Goal: Task Accomplishment & Management: Manage account settings

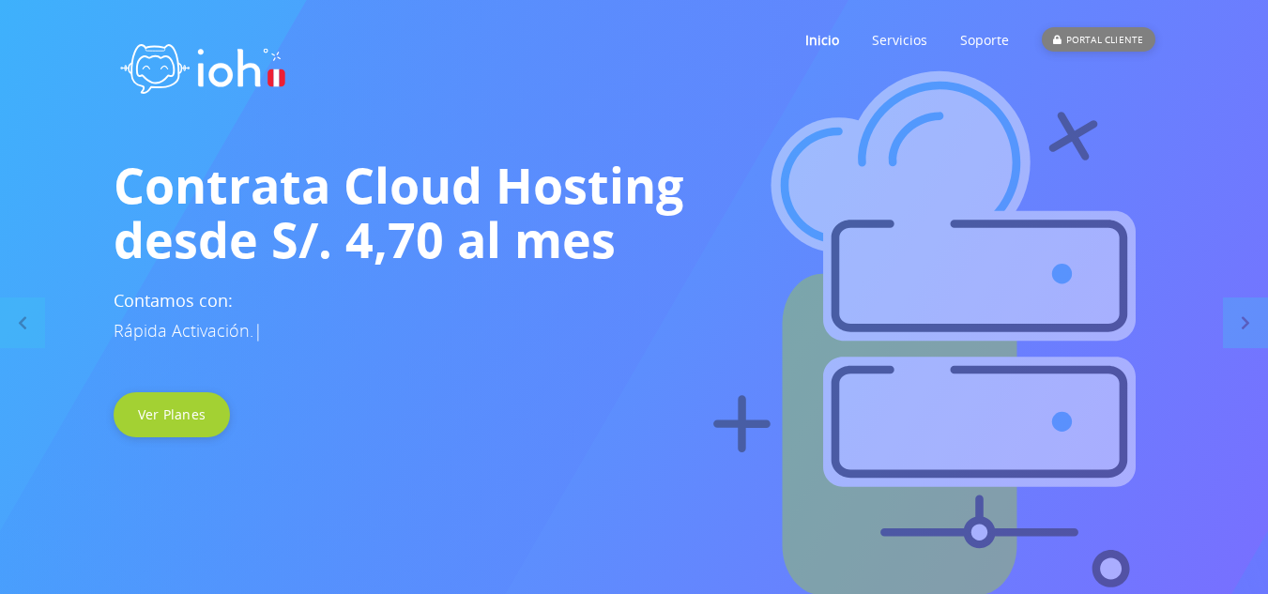
click at [1087, 49] on div "PORTAL CLIENTE" at bounding box center [1098, 39] width 113 height 24
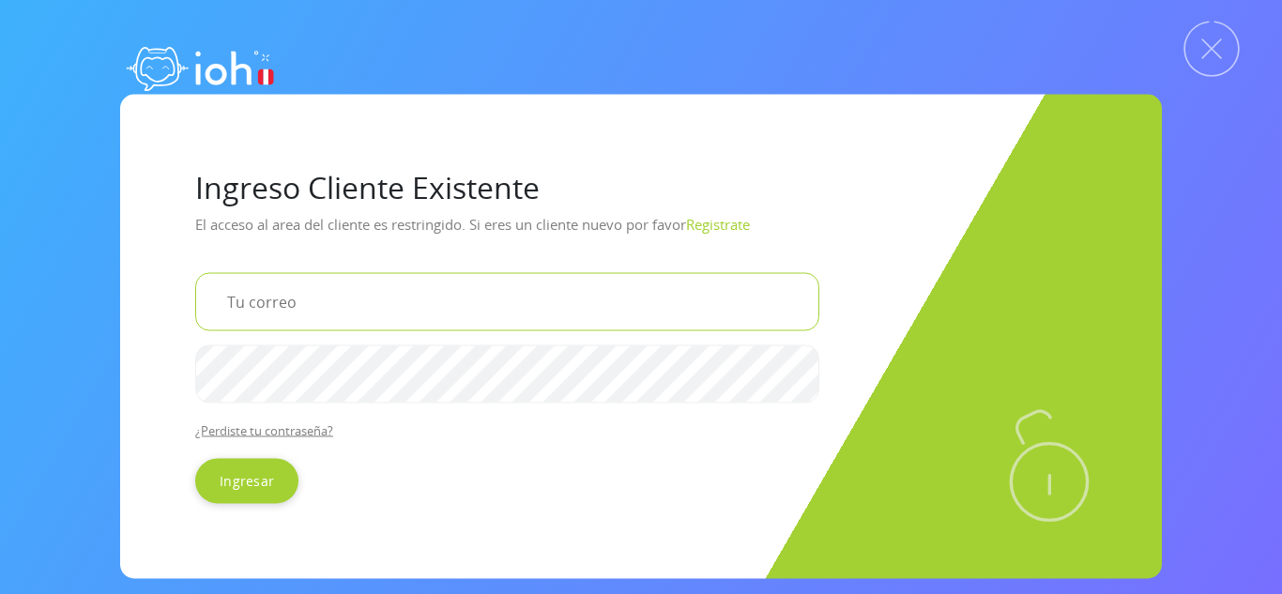
click at [377, 300] on input "email" at bounding box center [507, 301] width 624 height 58
type input "[EMAIL_ADDRESS][DOMAIN_NAME]"
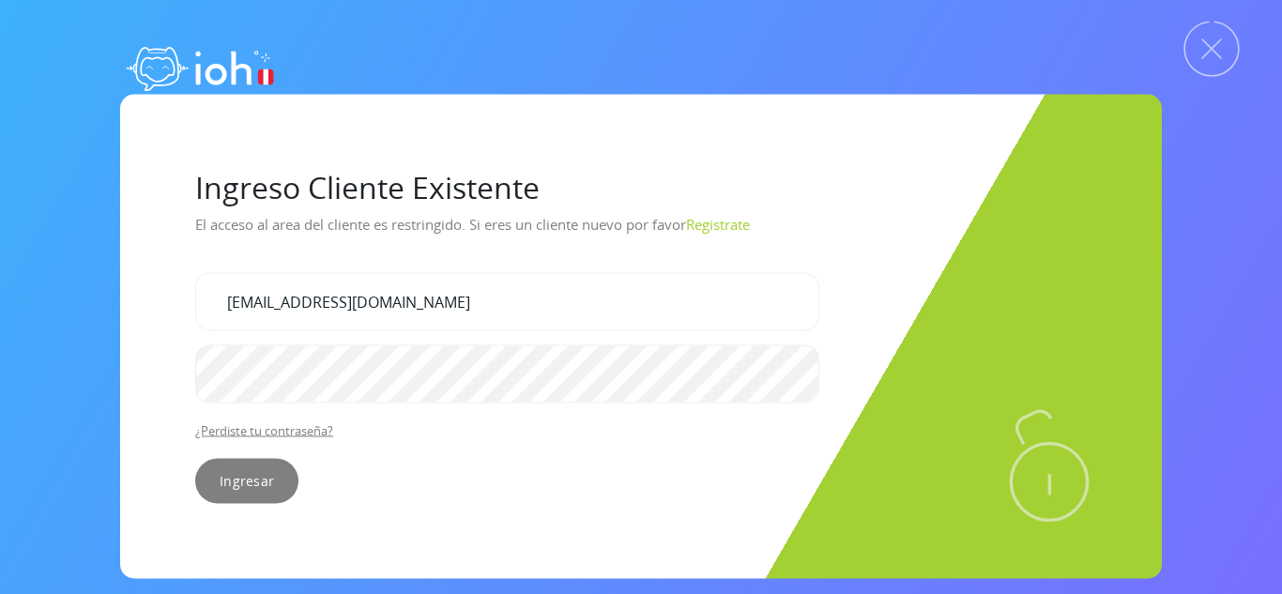
click at [275, 473] on input "Ingresar" at bounding box center [246, 480] width 103 height 45
